Goal: Task Accomplishment & Management: Use online tool/utility

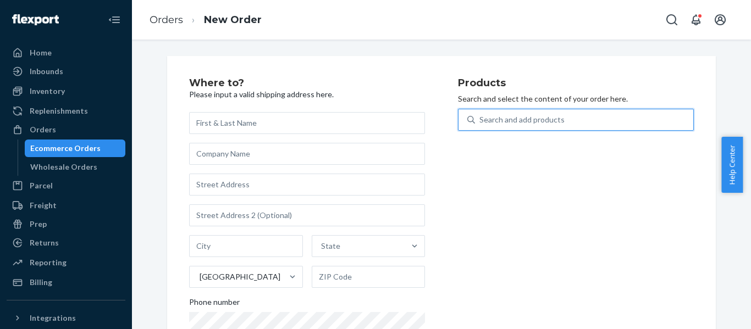
click at [536, 113] on div "Search and add products" at bounding box center [584, 120] width 218 height 20
click at [480, 114] on input "0 results available. Use Up and Down to choose options, press Enter to select t…" at bounding box center [479, 119] width 1 height 11
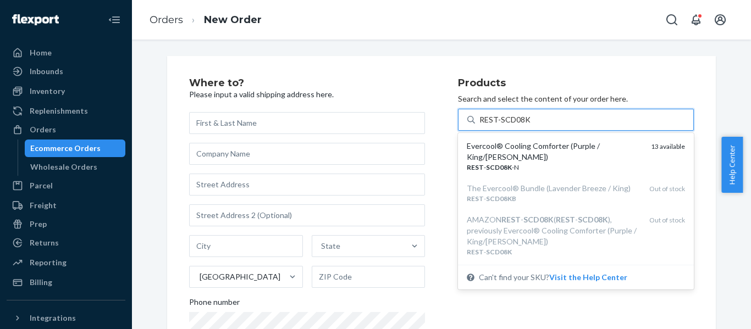
type input "REST-SCD08K"
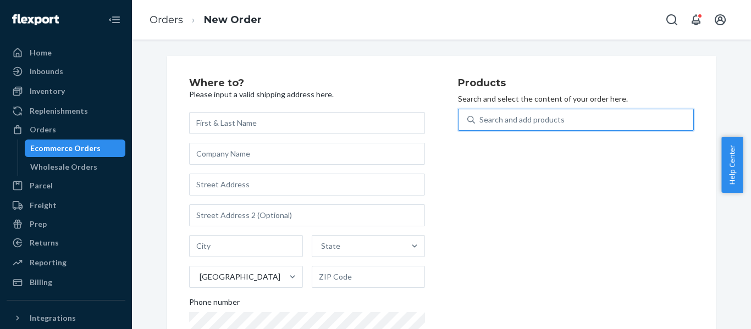
paste input "REST-SCD08K"
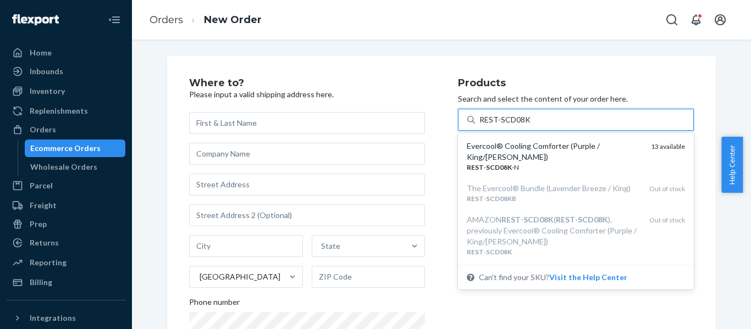
type input "REST-SCD08K"
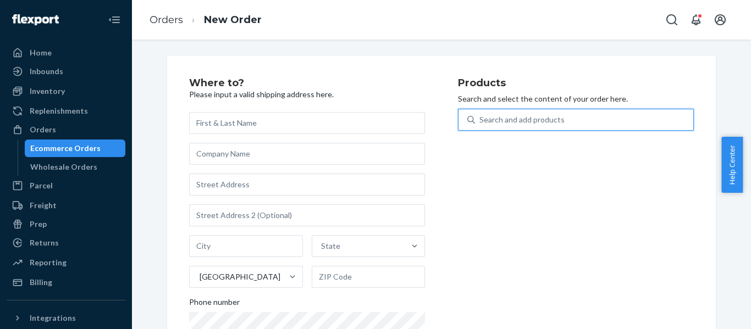
click at [486, 114] on div "Search and add products" at bounding box center [521, 119] width 85 height 11
click at [480, 114] on input "0 results available. Select is focused ,type to refine list, press Down to open…" at bounding box center [479, 119] width 1 height 11
paste input "REST-ESSS02K"
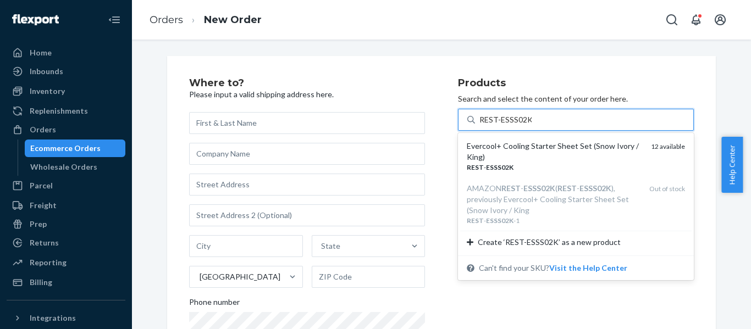
type input "REST-ESSS02K"
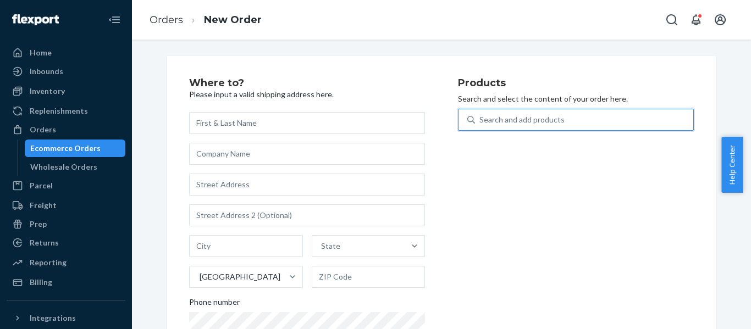
paste input "REST-ESSS02K"
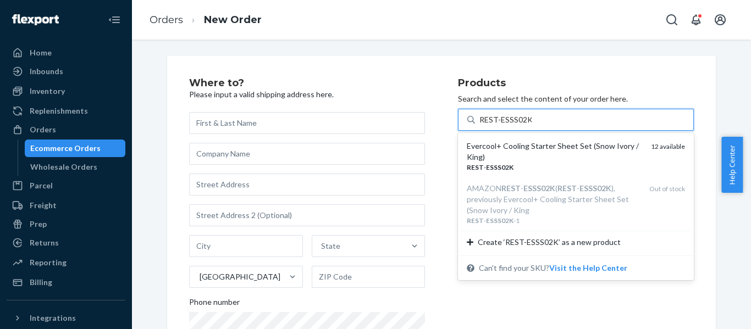
type input "REST-ESSS02K"
